Goal: Task Accomplishment & Management: Manage account settings

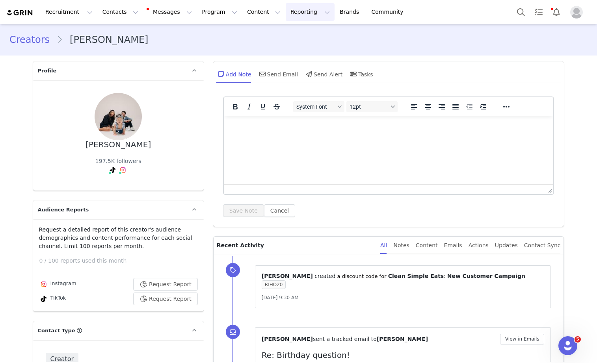
click at [290, 9] on button "Reporting Reporting" at bounding box center [310, 12] width 49 height 18
click at [287, 50] on p "Report Builder" at bounding box center [291, 49] width 39 height 8
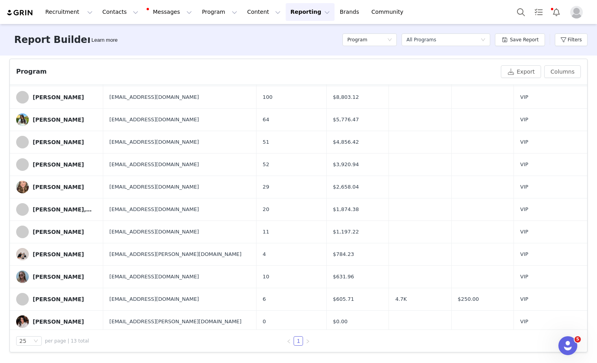
scroll to position [65, 0]
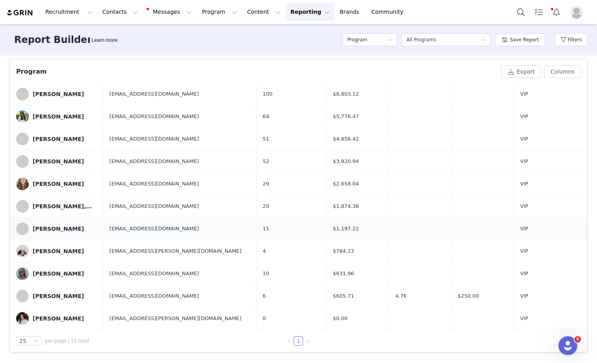
click at [44, 229] on div "[PERSON_NAME]" at bounding box center [58, 229] width 51 height 6
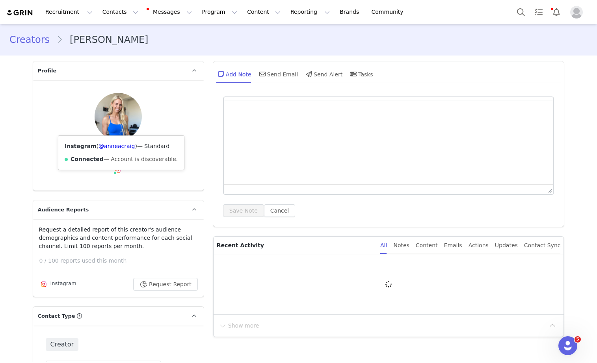
type input "+1 ([GEOGRAPHIC_DATA])"
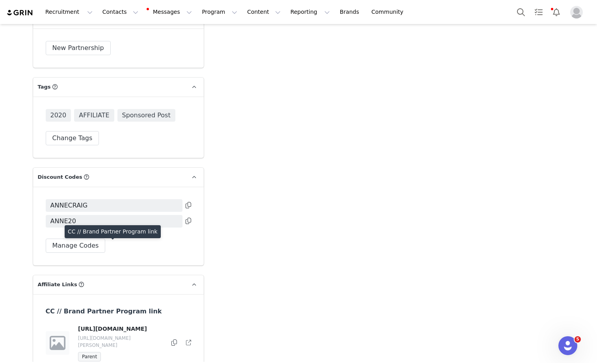
scroll to position [3079, 0]
click at [78, 132] on button "Change Tags" at bounding box center [73, 139] width 54 height 14
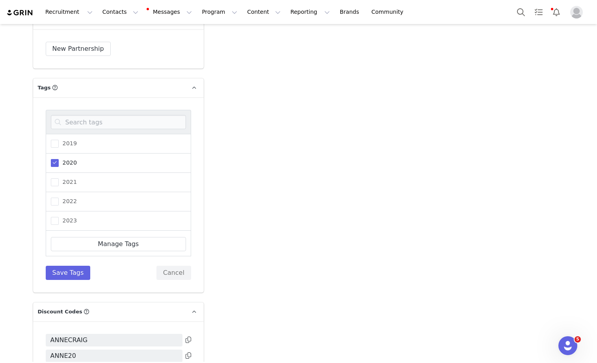
click at [82, 110] on div at bounding box center [118, 122] width 145 height 24
click at [80, 115] on input at bounding box center [118, 122] width 135 height 14
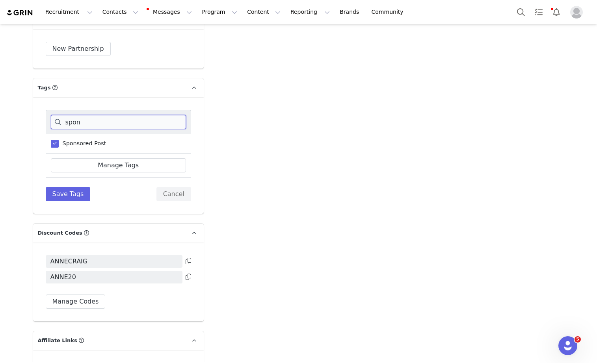
type input "spon"
click at [57, 140] on span at bounding box center [55, 144] width 8 height 8
click at [59, 140] on input "Sponsored Post" at bounding box center [59, 140] width 0 height 0
click at [60, 187] on button "Save Tags" at bounding box center [68, 194] width 45 height 14
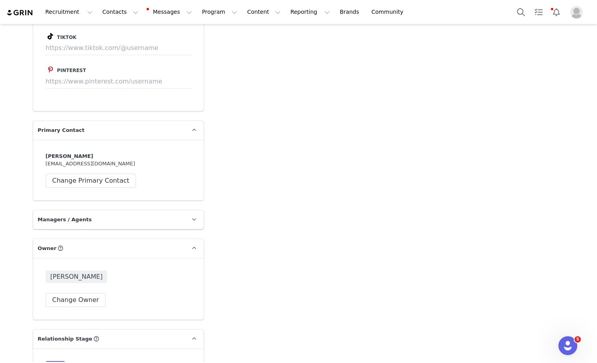
scroll to position [1797, 0]
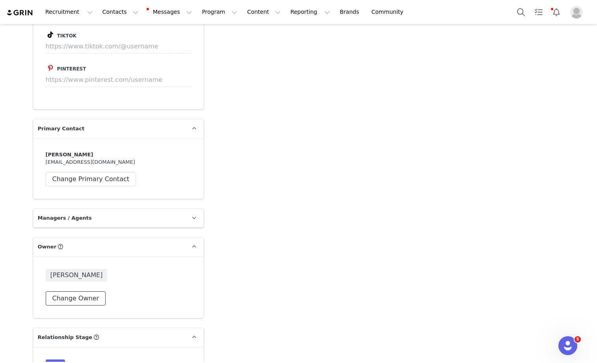
click at [61, 292] on button "Change Owner" at bounding box center [76, 299] width 60 height 14
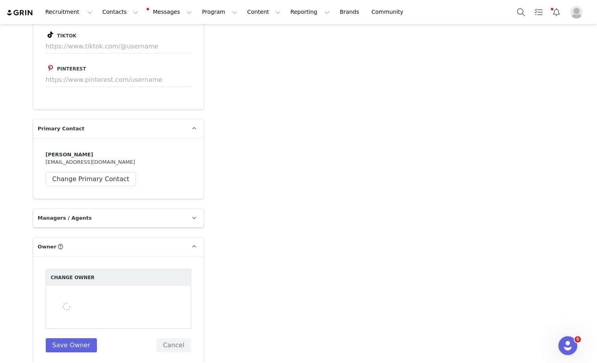
click at [66, 286] on div at bounding box center [118, 307] width 145 height 43
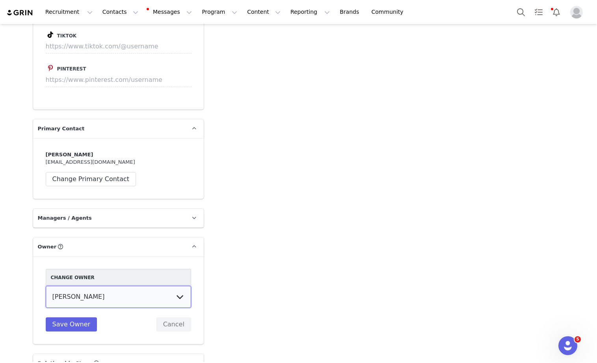
click at [70, 286] on select "[PERSON_NAME] [PERSON_NAME] [PERSON_NAME] [PERSON_NAME] [PERSON_NAME] [PERSON_N…" at bounding box center [118, 297] width 145 height 22
select select "334f9020-e293-4d3c-90c8-1a3525c49709"
click at [46, 286] on select "[PERSON_NAME] [PERSON_NAME] [PERSON_NAME] [PERSON_NAME] [PERSON_NAME] [PERSON_N…" at bounding box center [118, 297] width 145 height 22
click at [73, 318] on button "Save Owner" at bounding box center [72, 325] width 52 height 14
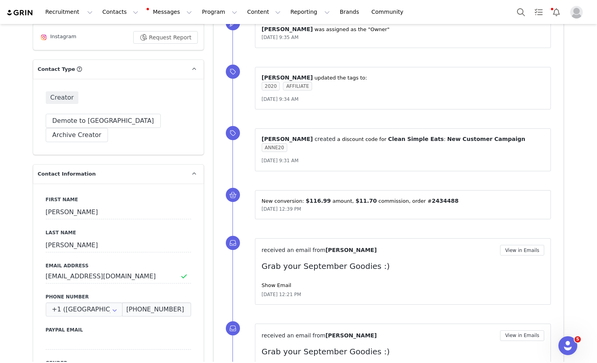
scroll to position [0, 0]
